Goal: Task Accomplishment & Management: Manage account settings

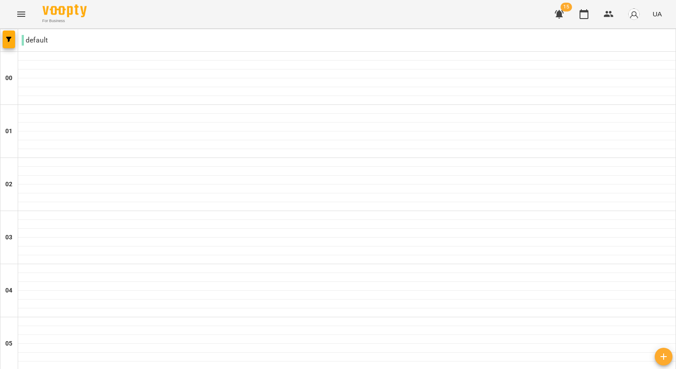
scroll to position [531, 0]
drag, startPoint x: 117, startPoint y: 188, endPoint x: 88, endPoint y: 168, distance: 34.6
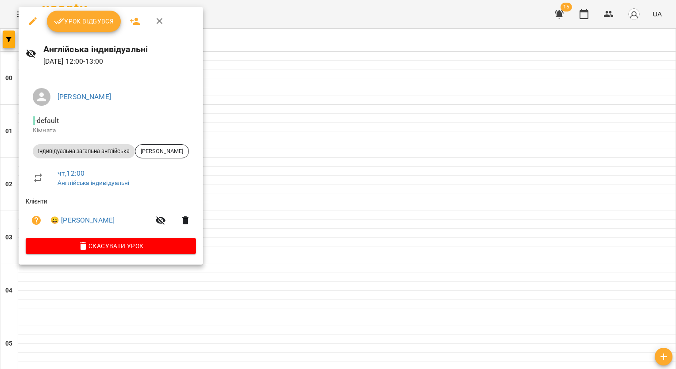
click at [163, 19] on icon "button" at bounding box center [159, 21] width 11 height 11
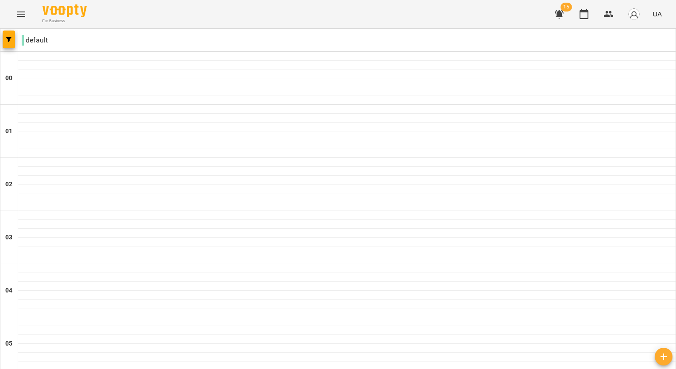
scroll to position [619, 0]
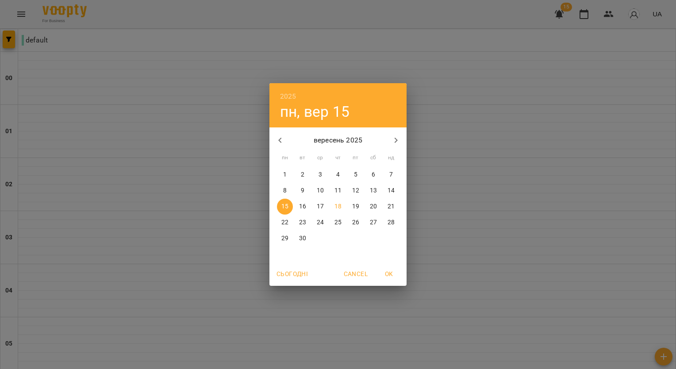
drag, startPoint x: 111, startPoint y: 94, endPoint x: 182, endPoint y: 203, distance: 129.2
click at [113, 95] on div "2025 пн, вер [DATE] вт ср чт пт сб нд 1 2 3 4 5 6 7 8 9 10 11 12 13 14 15 16 17…" at bounding box center [338, 184] width 676 height 369
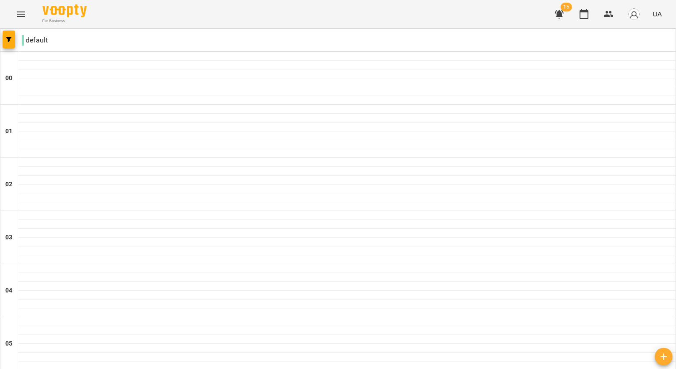
scroll to position [486, 0]
drag, startPoint x: 131, startPoint y: 210, endPoint x: 103, endPoint y: 214, distance: 28.5
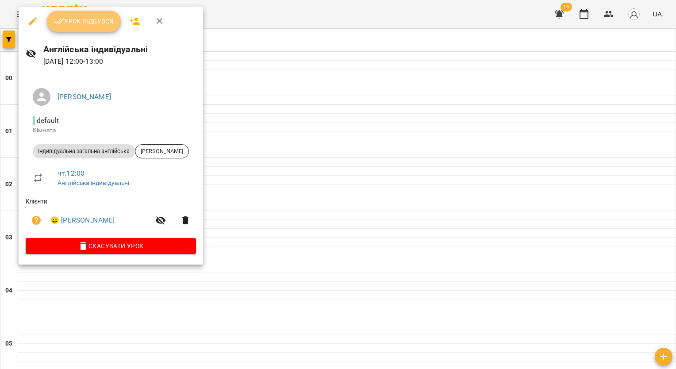
click at [77, 28] on button "Урок відбувся" at bounding box center [84, 21] width 74 height 21
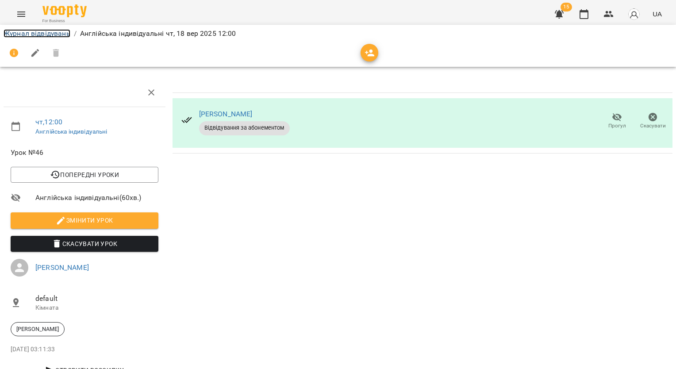
click at [62, 31] on link "Журнал відвідувань" at bounding box center [37, 33] width 67 height 8
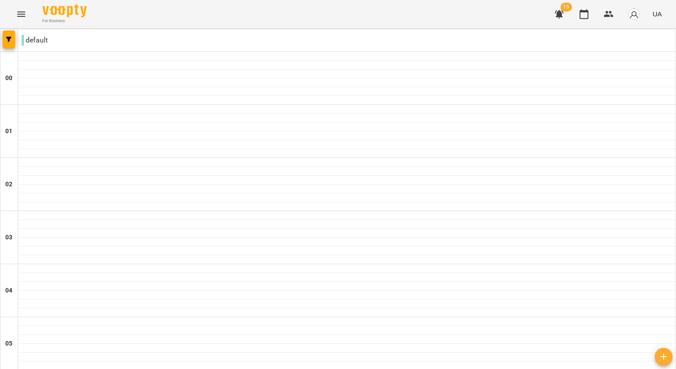
scroll to position [929, 0]
drag, startPoint x: 173, startPoint y: 159, endPoint x: 168, endPoint y: 157, distance: 5.2
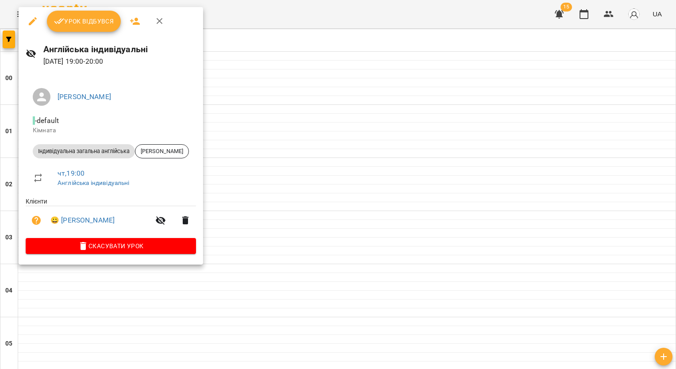
click at [349, 349] on div at bounding box center [338, 184] width 676 height 369
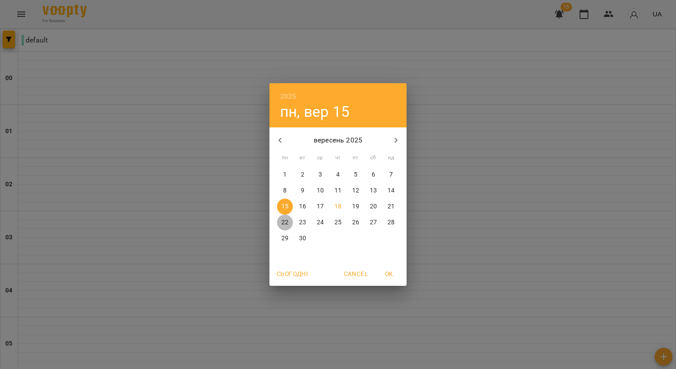
click at [283, 222] on p "22" at bounding box center [284, 222] width 7 height 9
type input "**********"
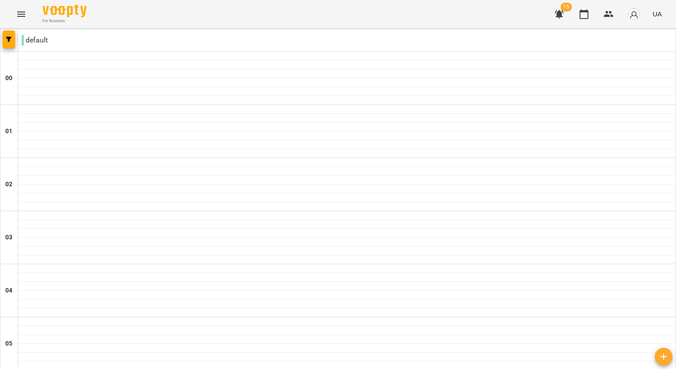
scroll to position [962, 0]
drag, startPoint x: 155, startPoint y: 180, endPoint x: 142, endPoint y: 172, distance: 14.3
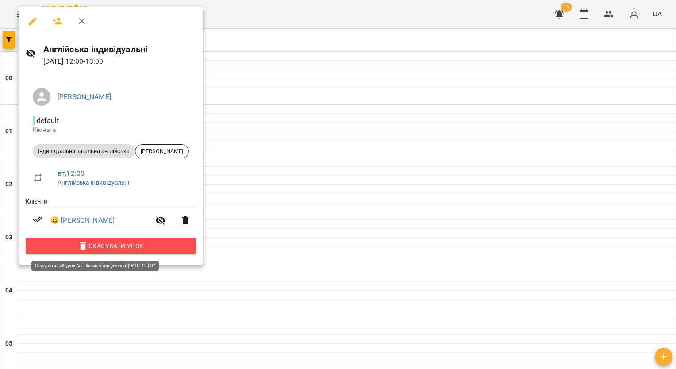
click at [142, 248] on span "Скасувати Урок" at bounding box center [111, 246] width 156 height 11
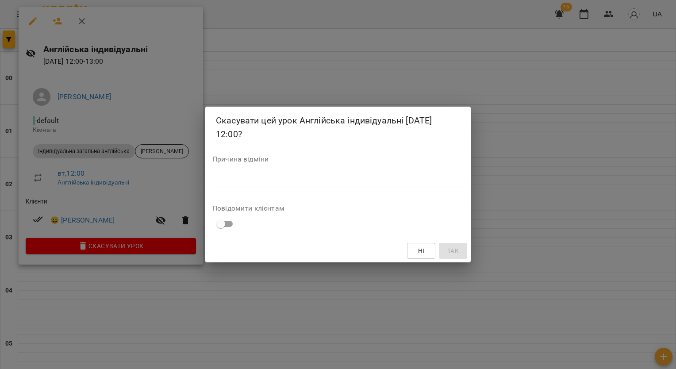
click at [248, 182] on textarea at bounding box center [337, 180] width 251 height 8
type textarea "*"
click at [447, 254] on span "Так" at bounding box center [452, 250] width 11 height 11
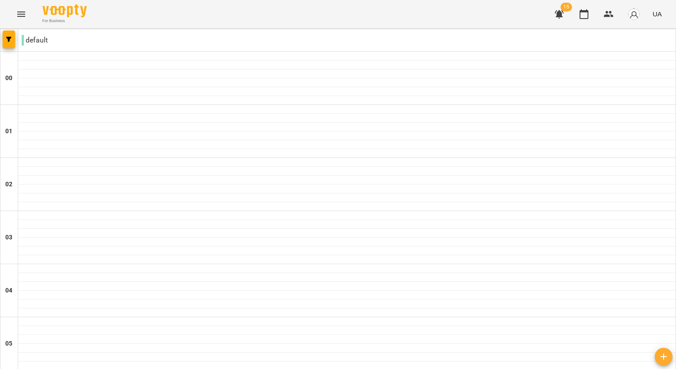
scroll to position [840, 0]
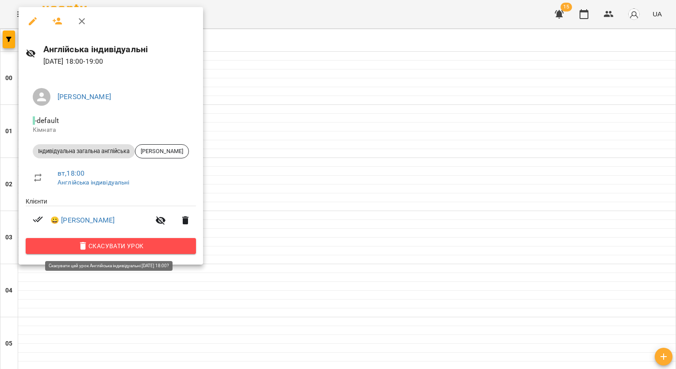
click at [141, 247] on span "Скасувати Урок" at bounding box center [111, 246] width 156 height 11
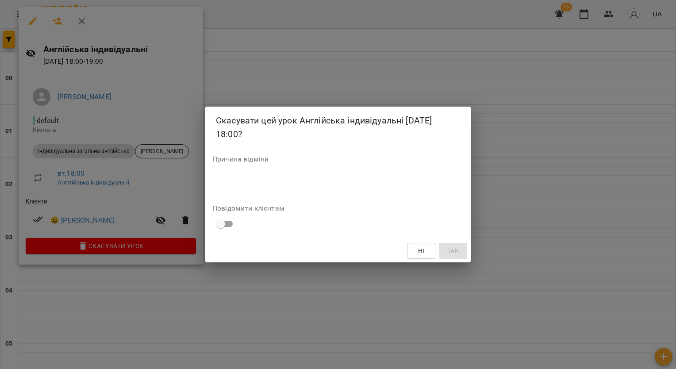
drag, startPoint x: 310, startPoint y: 169, endPoint x: 307, endPoint y: 174, distance: 5.5
click at [309, 170] on div "Причина відміни *" at bounding box center [337, 173] width 251 height 35
click at [307, 181] on textarea at bounding box center [337, 180] width 251 height 8
type textarea "*"
click at [448, 257] on button "Так" at bounding box center [453, 251] width 28 height 16
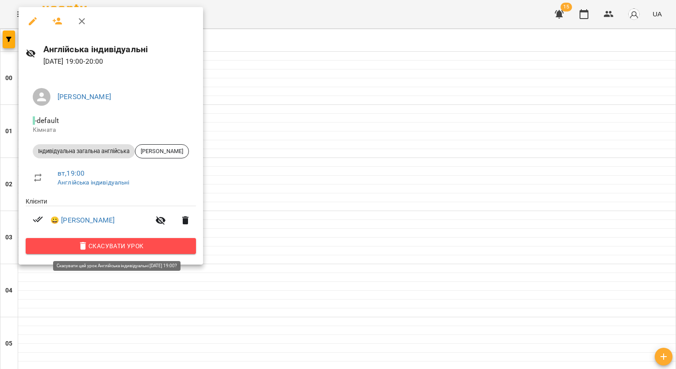
click at [159, 247] on span "Скасувати Урок" at bounding box center [111, 246] width 156 height 11
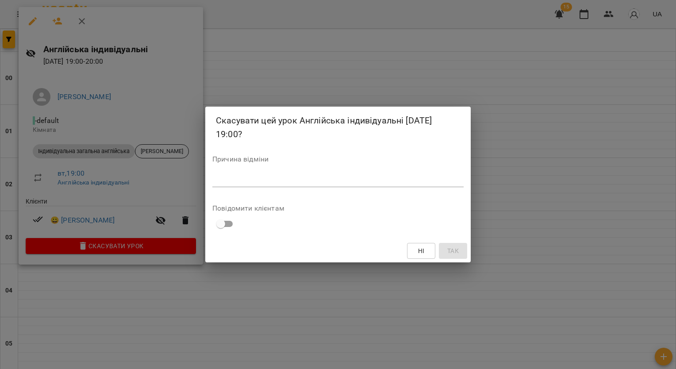
click at [238, 184] on textarea at bounding box center [337, 180] width 251 height 8
type textarea "*"
click at [453, 252] on span "Так" at bounding box center [452, 250] width 11 height 11
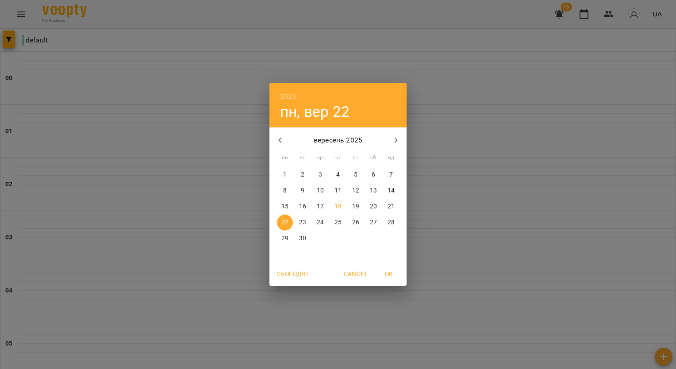
click at [334, 209] on span "18" at bounding box center [338, 206] width 16 height 9
type input "**********"
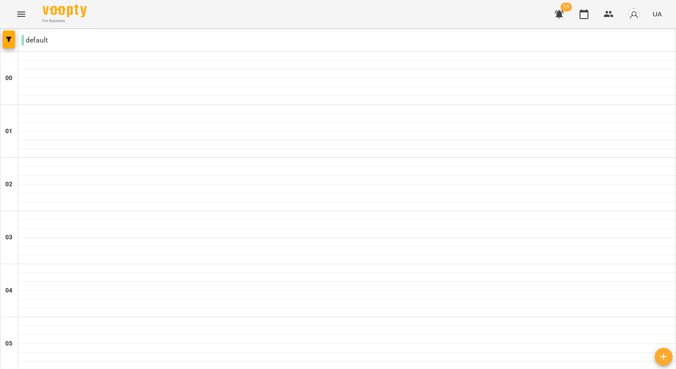
scroll to position [840, 0]
